Goal: Information Seeking & Learning: Learn about a topic

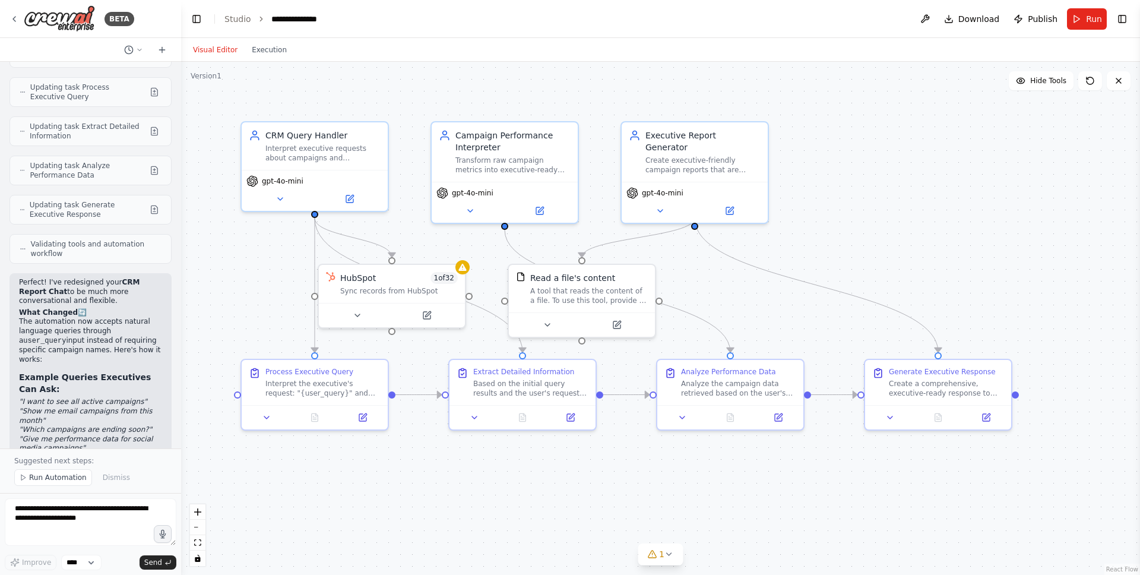
scroll to position [2560, 0]
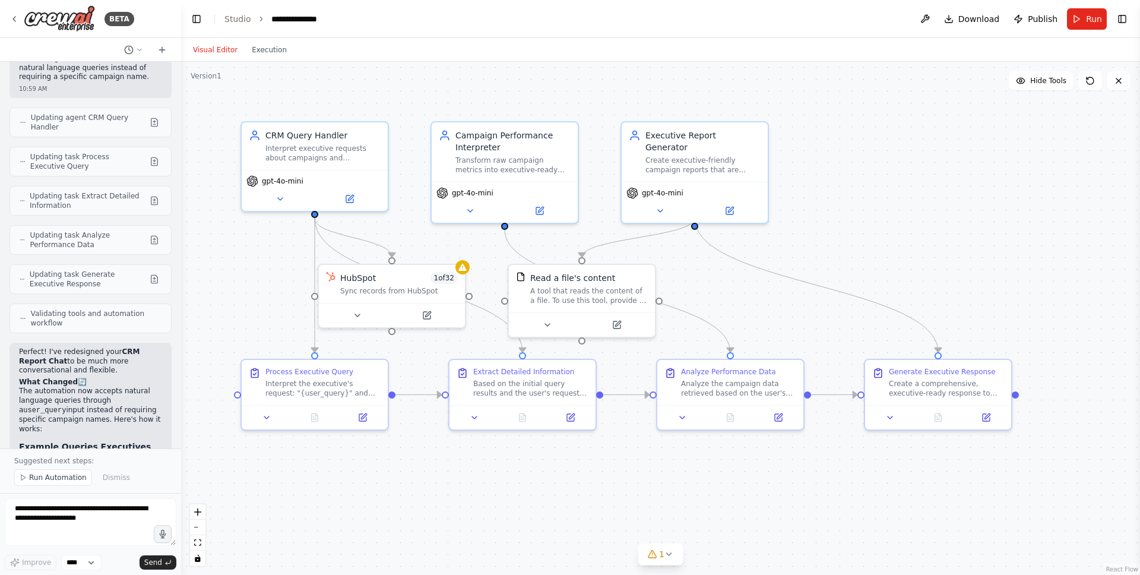
click at [20, 386] on p "The automation now accepts natural language queries through a user_query input …" at bounding box center [90, 409] width 143 height 47
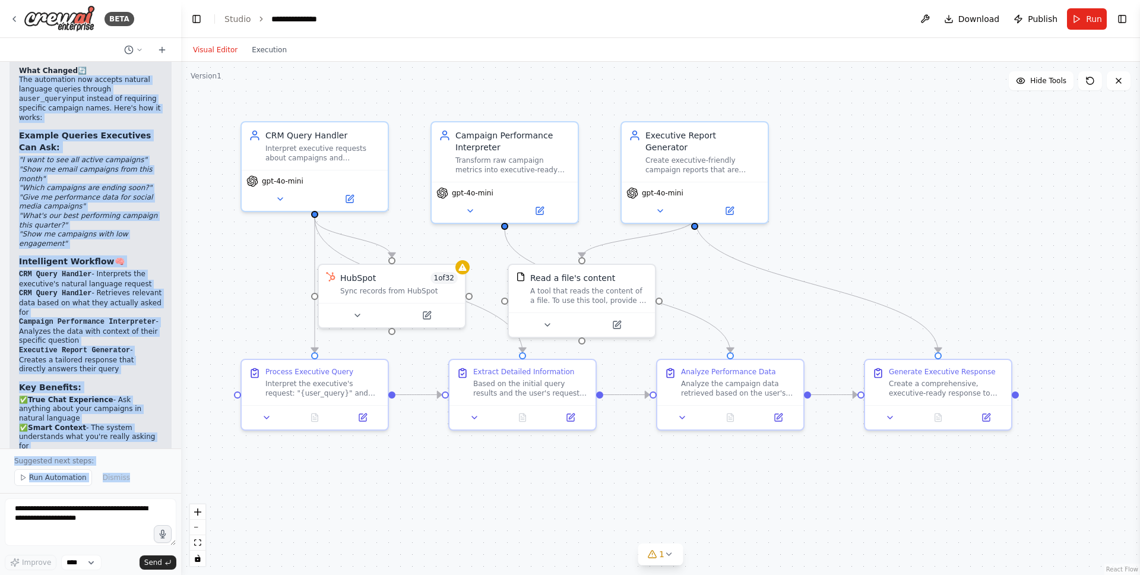
scroll to position [2962, 0]
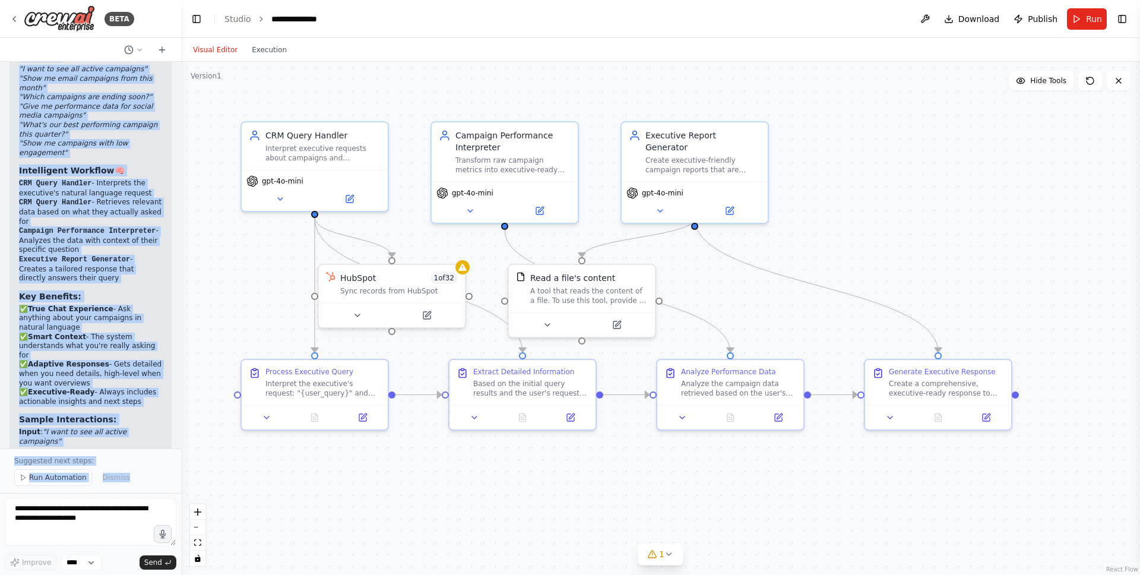
drag, startPoint x: 20, startPoint y: 278, endPoint x: 33, endPoint y: 522, distance: 244.9
click at [33, 522] on div "BETA Create a project called “CRM Report Chat” that solves the problem of execu…" at bounding box center [90, 287] width 181 height 575
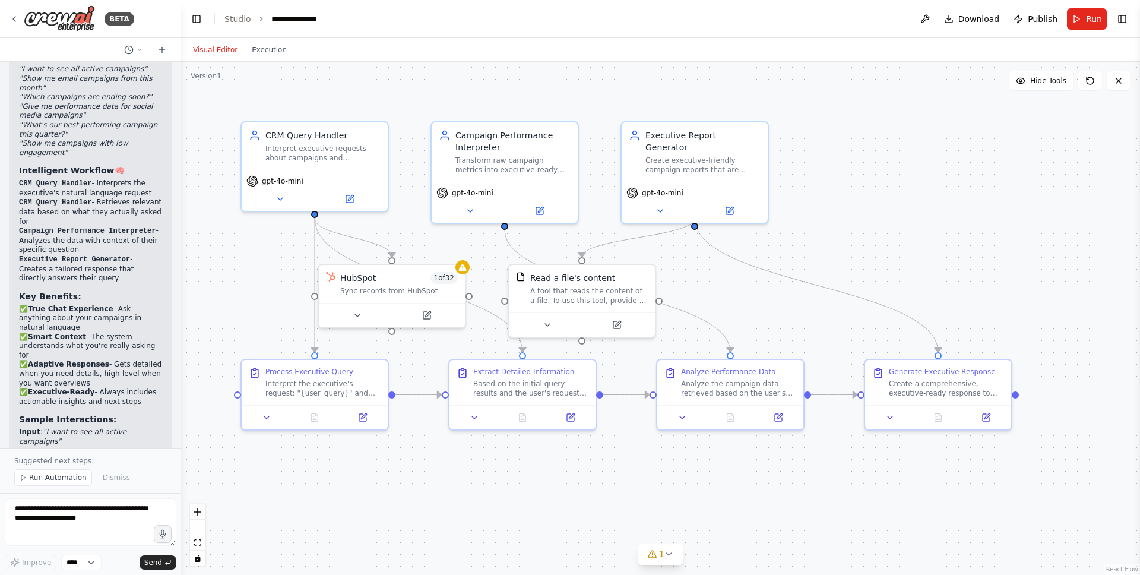
click at [61, 534] on p "This approach makes it truly conversational - executives can ask whatever comes…" at bounding box center [90, 557] width 143 height 46
drag, startPoint x: 69, startPoint y: 420, endPoint x: 17, endPoint y: 279, distance: 149.9
click at [17, 279] on div "Perfect! I've redesigned your CRM Report Chat to be much more conversational an…" at bounding box center [90, 269] width 162 height 656
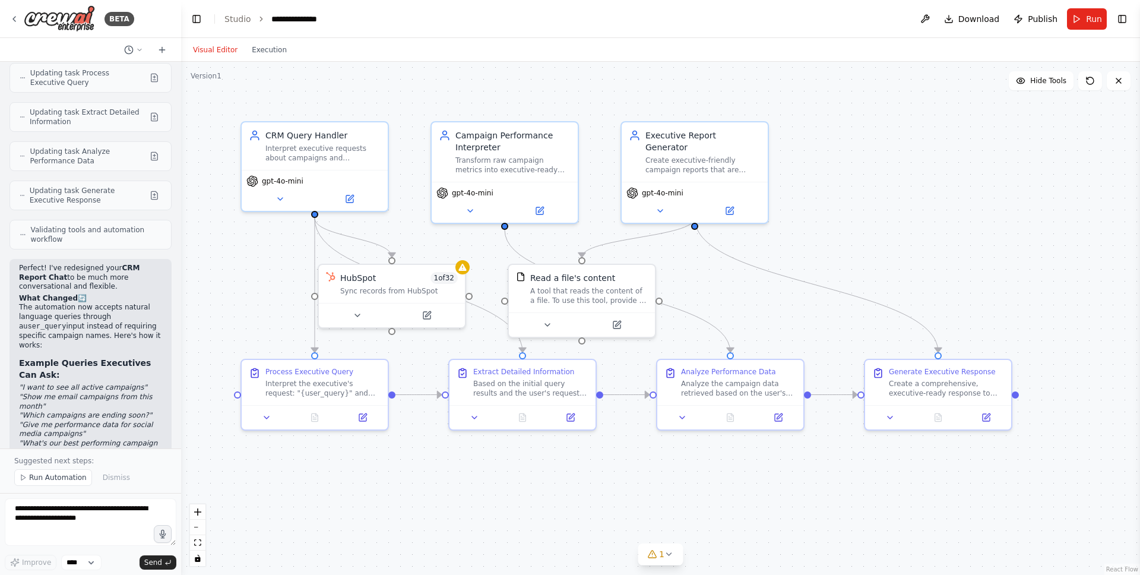
scroll to position [2508, 0]
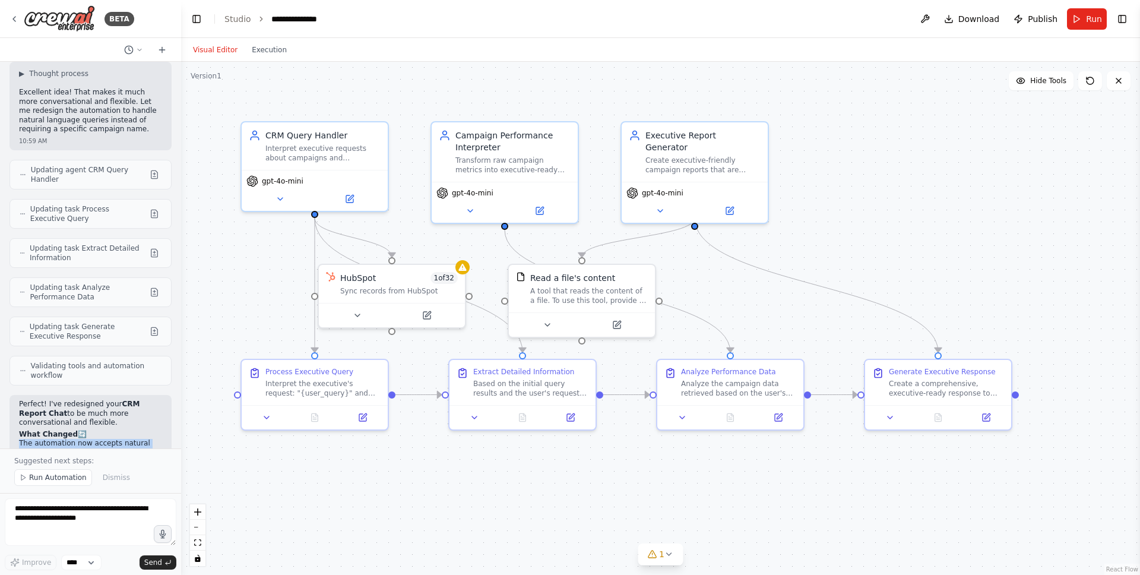
click at [19, 439] on p "The automation now accepts natural language queries through a user_query input …" at bounding box center [90, 462] width 143 height 47
copy div "Lor ipsumdolor sit ametcon adipisc elitsedd eiusmod tempori u labo_etdol magna …"
